Goal: Entertainment & Leisure: Consume media (video, audio)

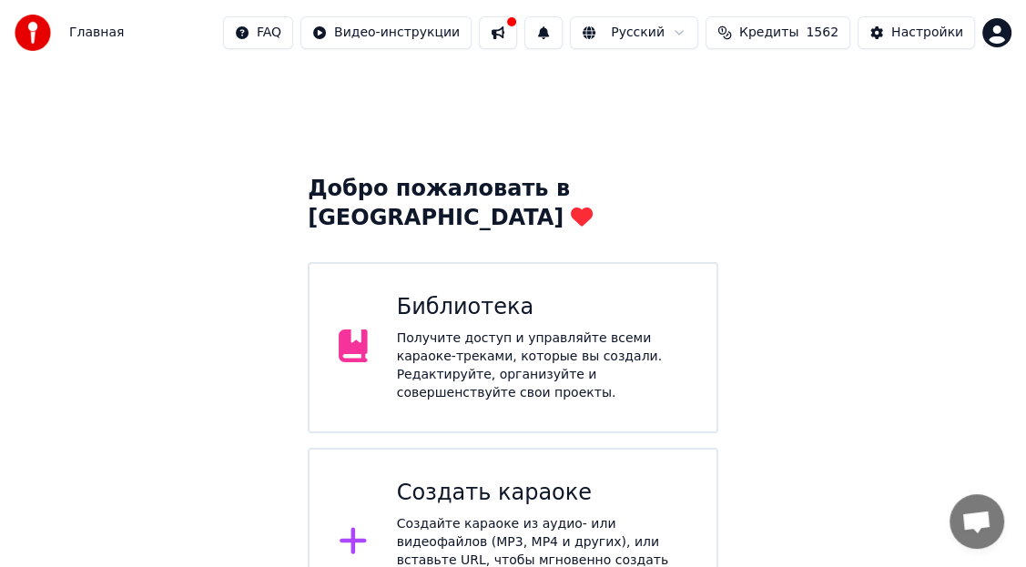
click at [456, 293] on div "Библиотека" at bounding box center [542, 307] width 290 height 29
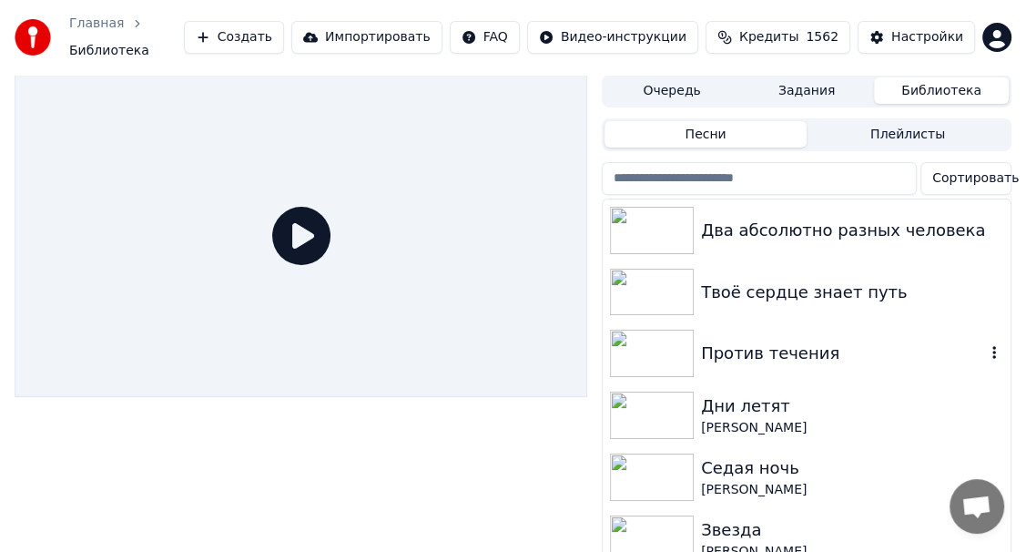
click at [759, 348] on div "Против течения" at bounding box center [843, 352] width 284 height 25
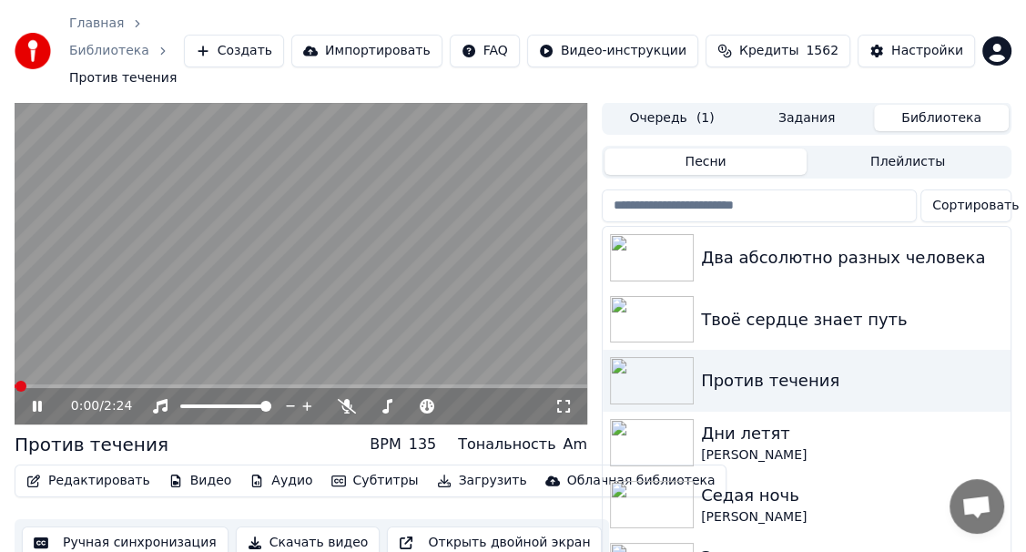
click at [564, 399] on icon at bounding box center [563, 406] width 18 height 15
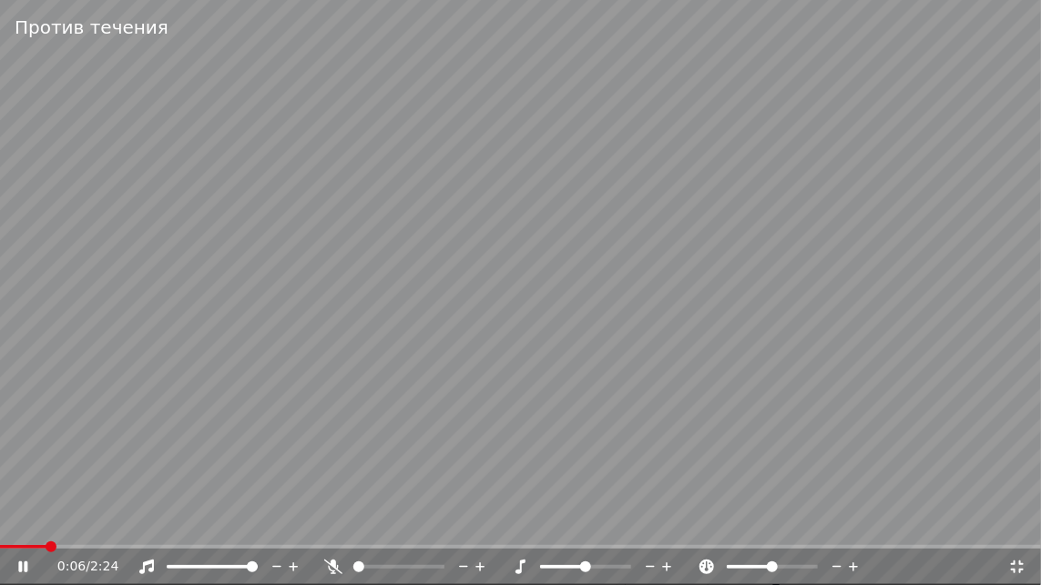
click at [339, 564] on icon at bounding box center [333, 567] width 18 height 15
click at [407, 564] on div at bounding box center [415, 567] width 147 height 18
click at [403, 566] on span at bounding box center [378, 567] width 51 height 4
click at [10, 546] on span at bounding box center [7, 547] width 15 height 4
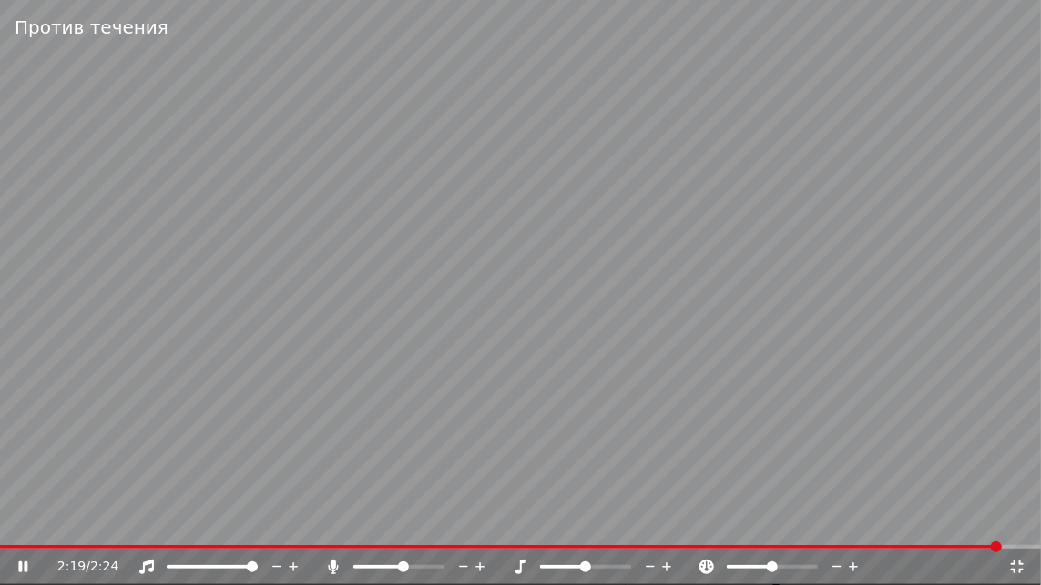
click at [334, 566] on icon at bounding box center [333, 567] width 10 height 15
click at [24, 564] on icon at bounding box center [22, 567] width 11 height 13
click at [24, 566] on icon at bounding box center [22, 567] width 11 height 13
click at [23, 566] on icon at bounding box center [22, 567] width 11 height 13
click at [328, 564] on icon at bounding box center [333, 567] width 18 height 15
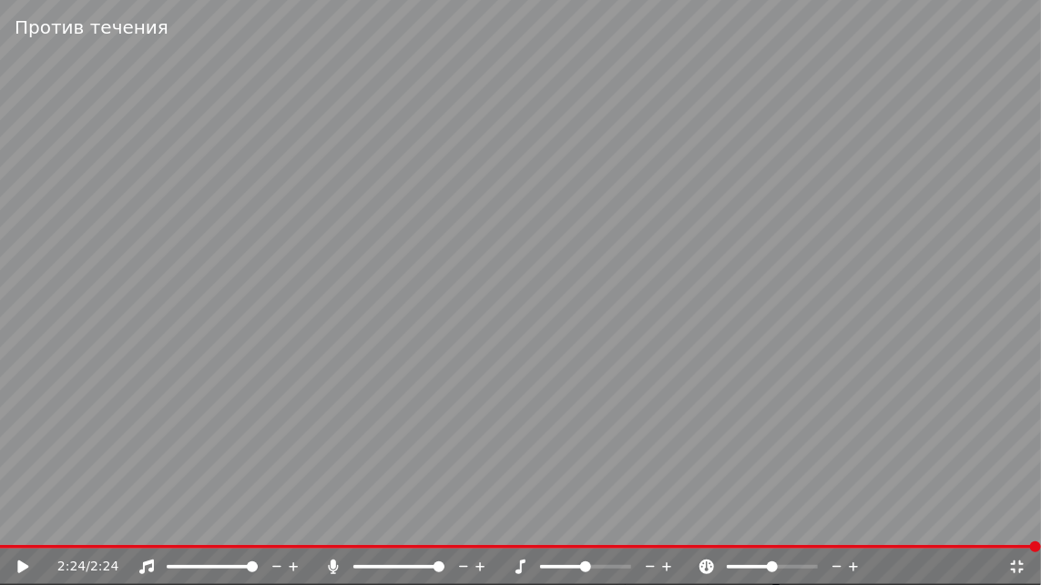
click at [389, 564] on div at bounding box center [415, 567] width 147 height 18
click at [388, 562] on div at bounding box center [415, 567] width 147 height 18
click at [385, 566] on span at bounding box center [369, 567] width 32 height 4
click at [18, 563] on icon at bounding box center [22, 567] width 11 height 13
click at [1019, 564] on icon at bounding box center [1017, 567] width 18 height 15
